Goal: Use online tool/utility: Use online tool/utility

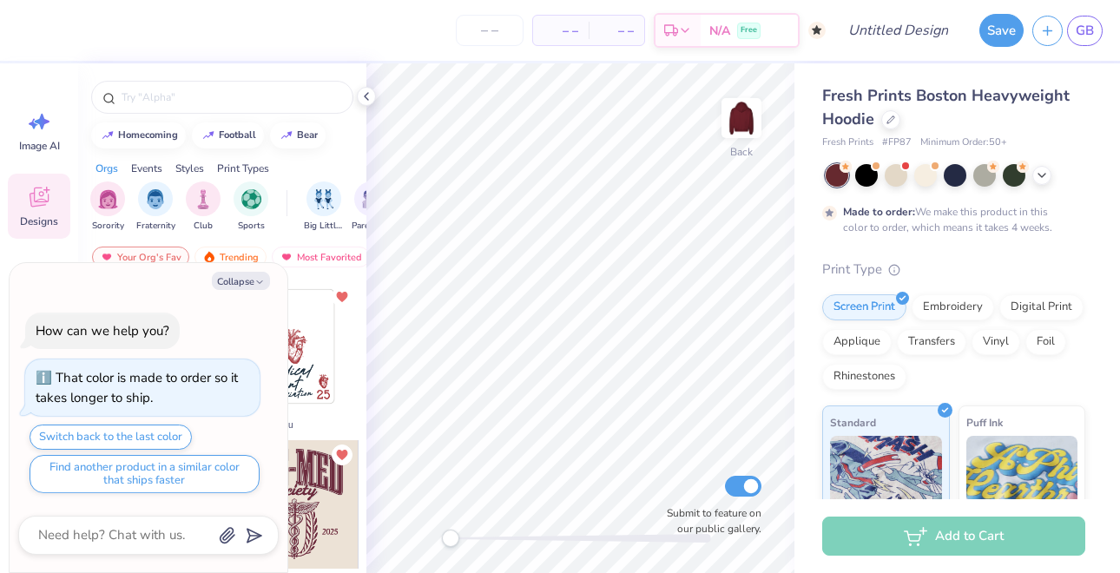
click at [294, 273] on div "Your Org's Fav Trending Most Favorited Newest" at bounding box center [222, 261] width 288 height 40
click at [240, 280] on button "Collapse" at bounding box center [241, 281] width 58 height 18
type textarea "x"
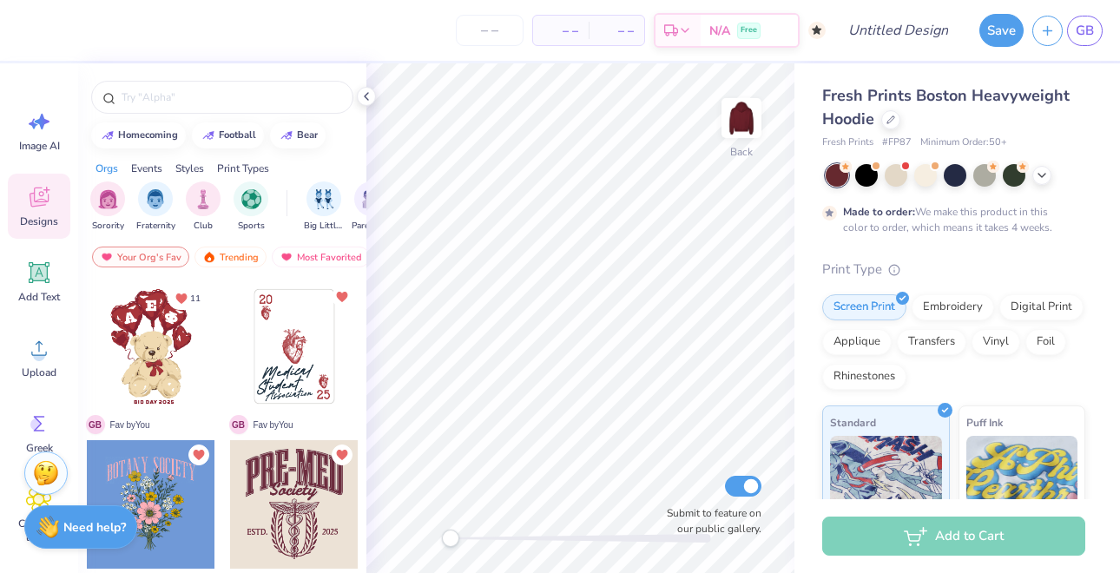
click at [286, 503] on div at bounding box center [294, 504] width 128 height 128
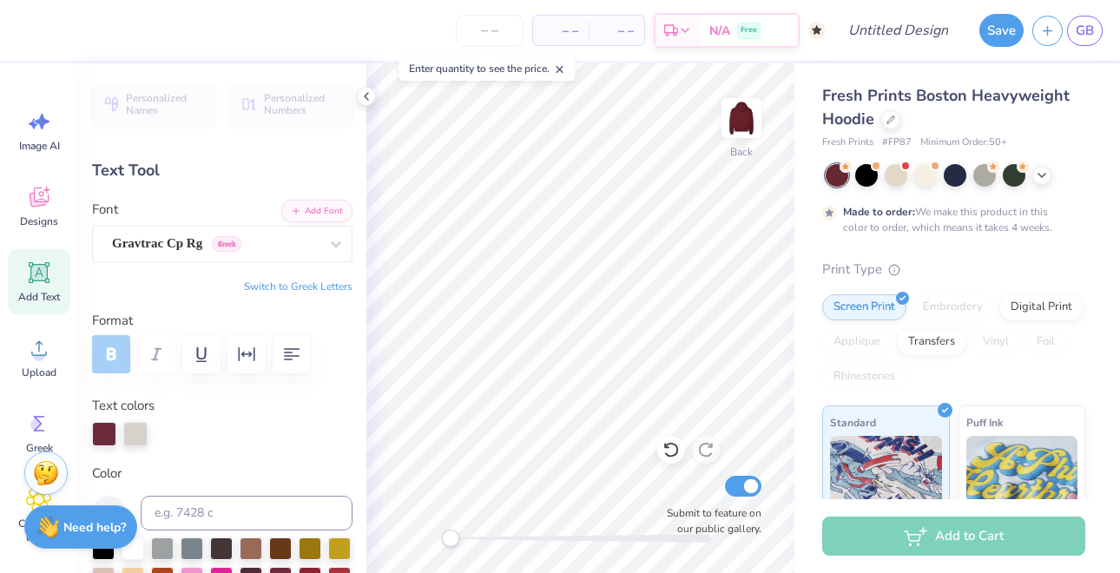
type textarea "P"
type input "4.40"
type input "1.67"
type input "6.02"
type input "8.80"
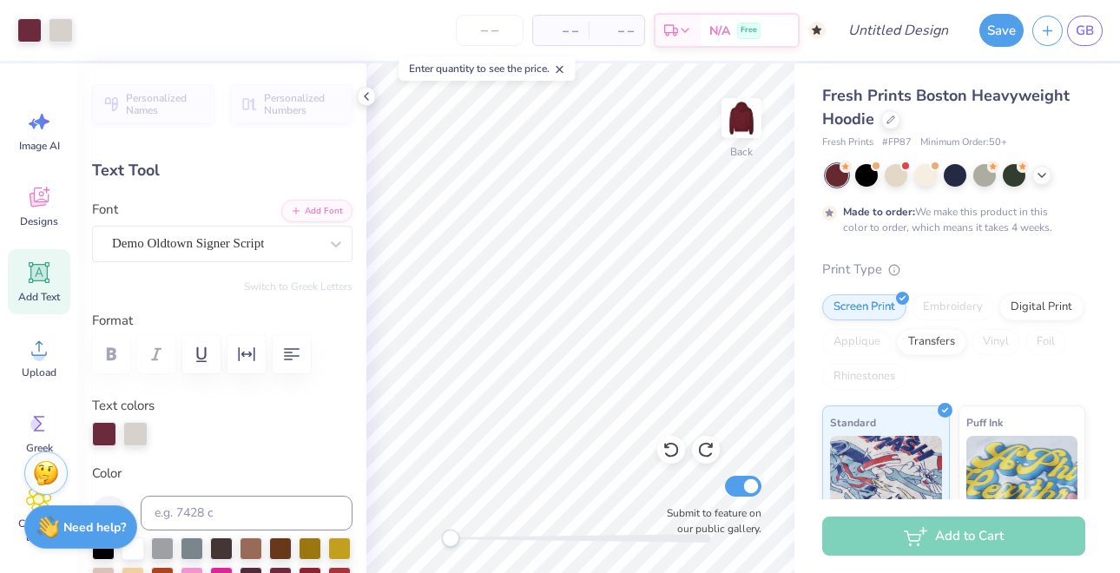
type input "4.37"
type input "3.00"
type textarea "P"
type textarea "Mu Epsilon Delta"
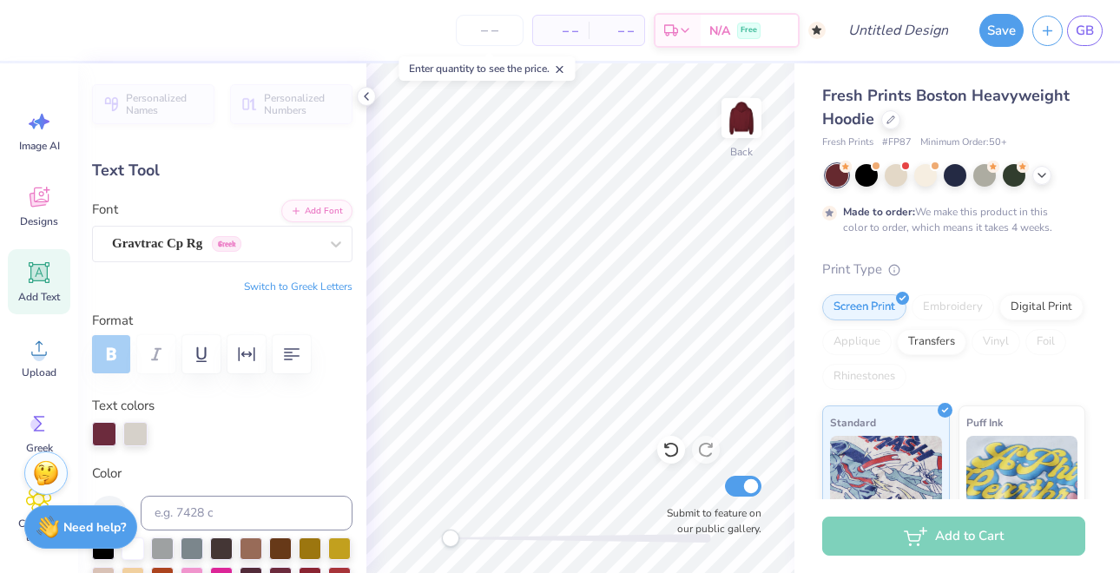
type input "4.40"
type input "1.67"
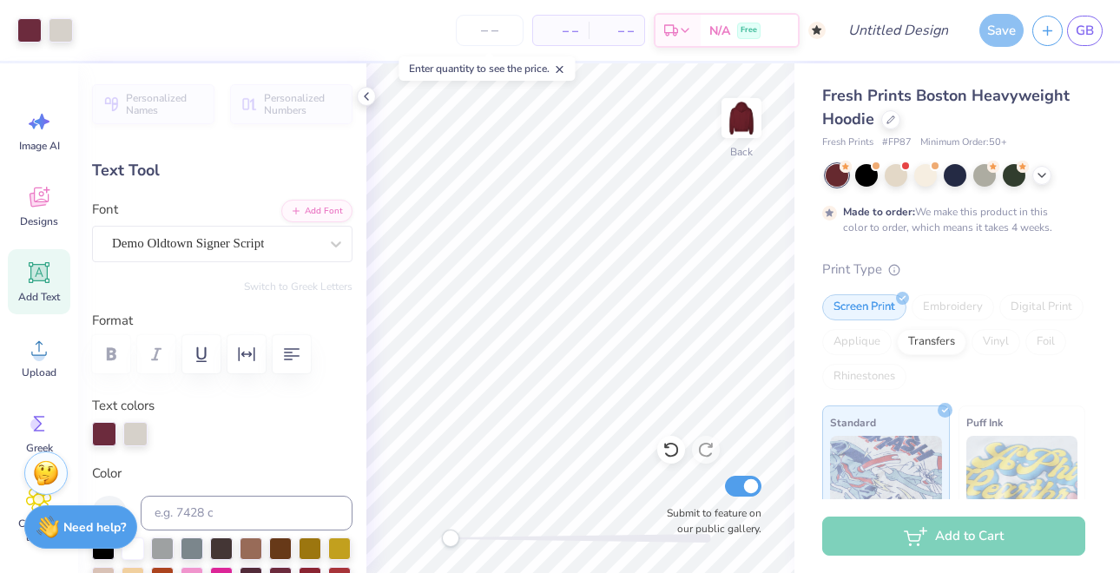
type input "5.92"
type textarea "Est. 1965"
type input "16.57"
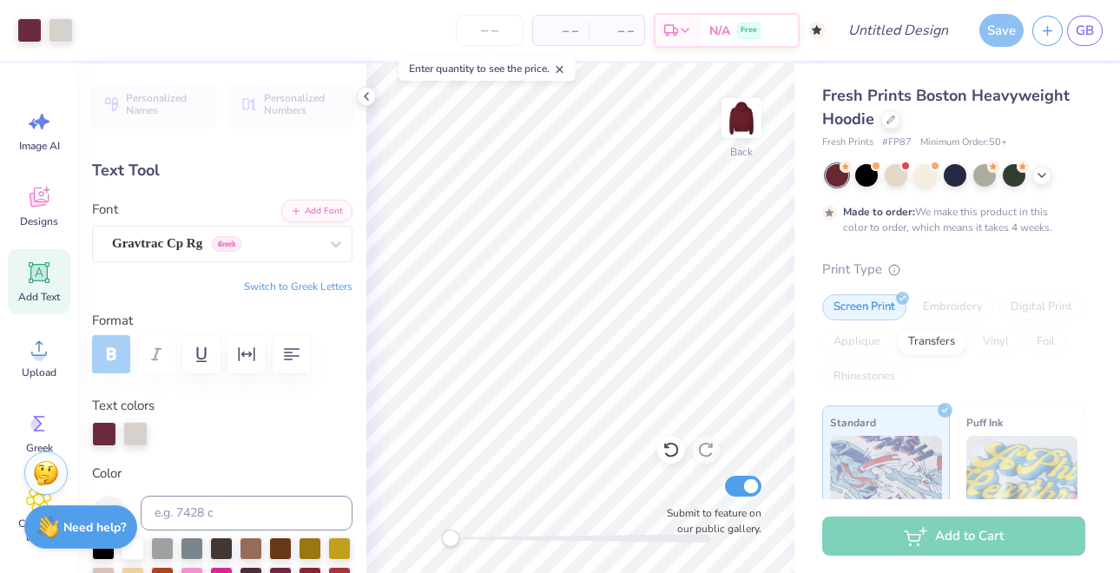
type input "5.31"
type input "2.53"
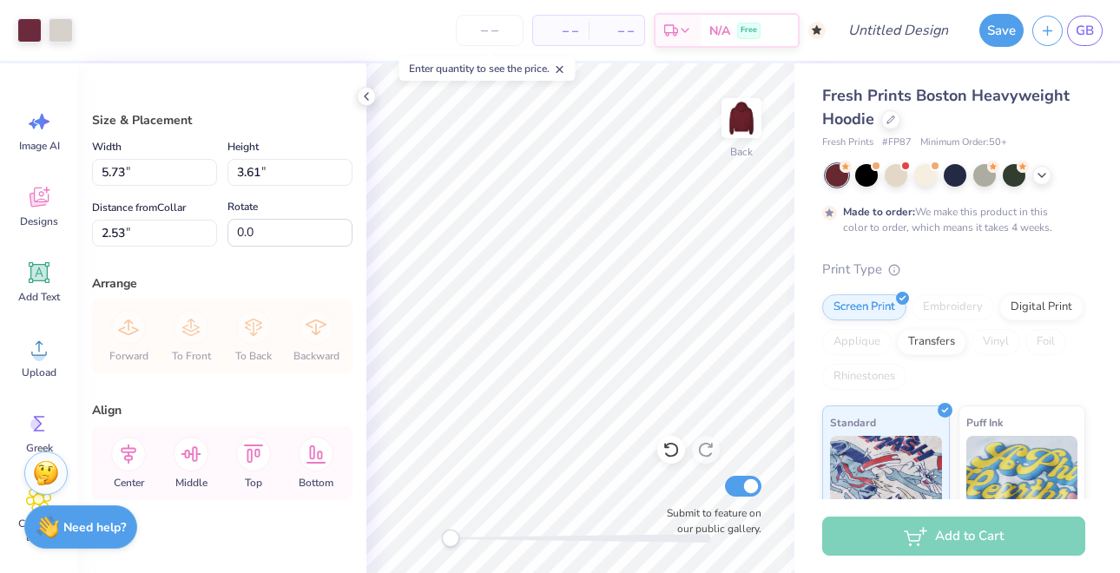
type input "5.73"
type input "3.61"
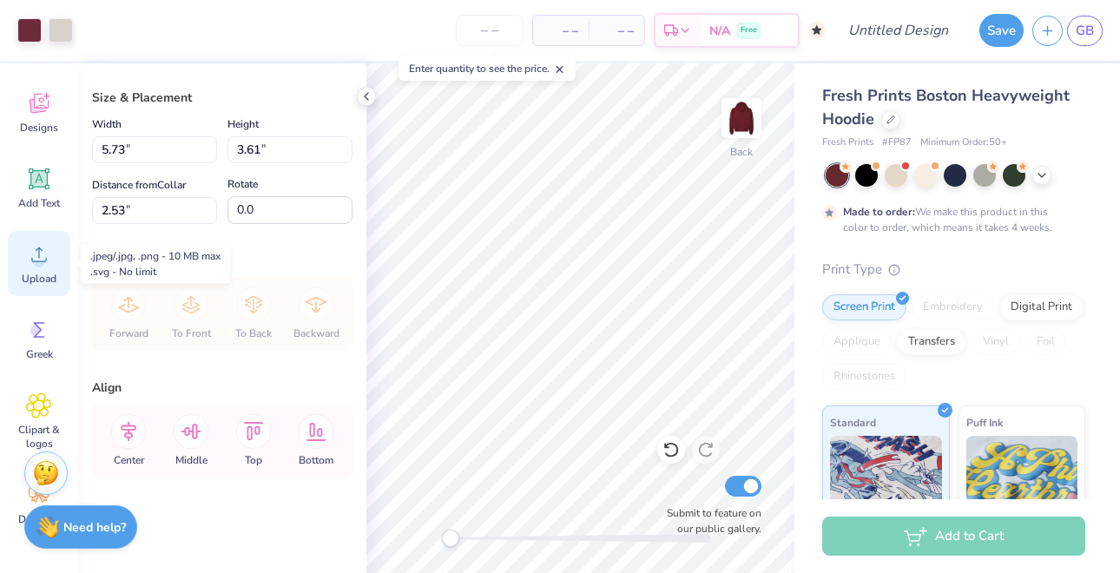
scroll to position [187, 0]
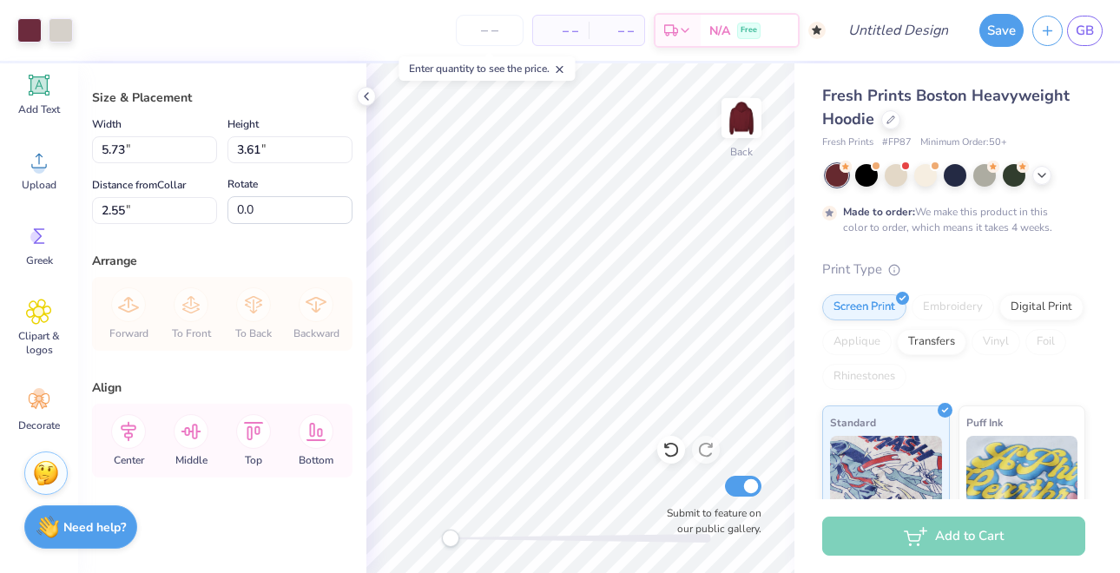
type input "2.55"
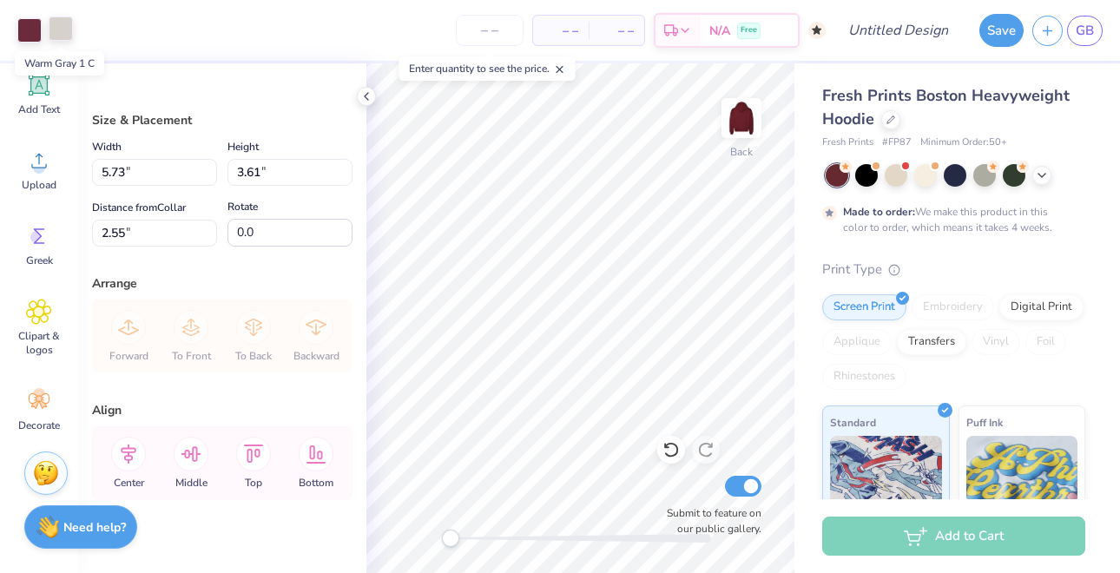
click at [59, 31] on div at bounding box center [61, 28] width 24 height 24
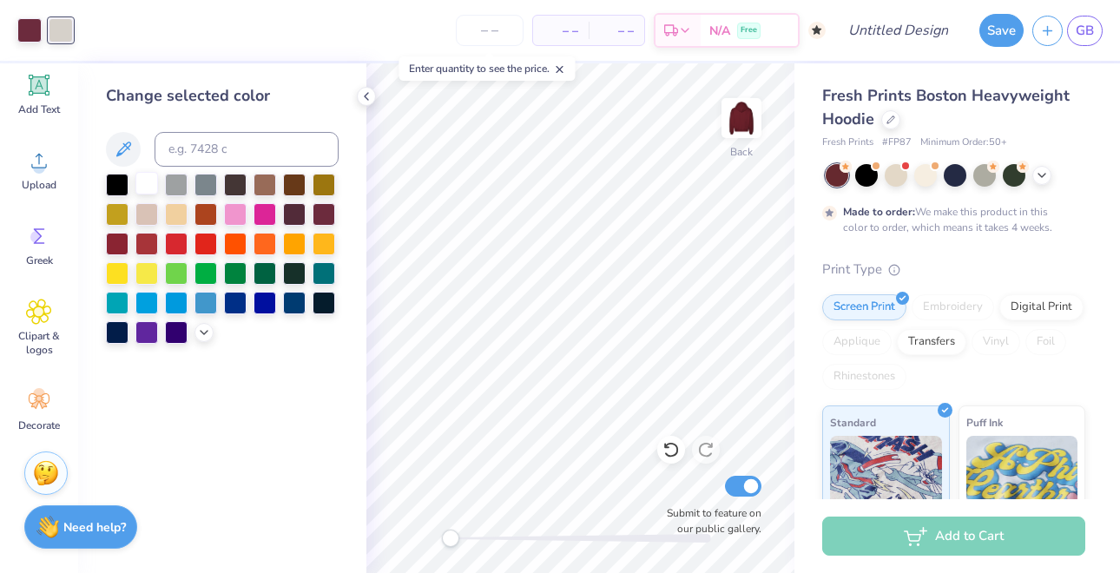
click at [149, 182] on div at bounding box center [146, 183] width 23 height 23
